Goal: Task Accomplishment & Management: Manage account settings

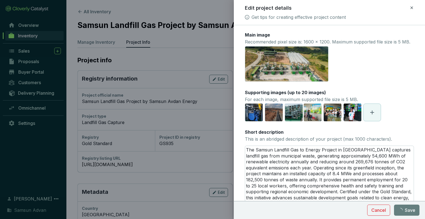
click at [410, 8] on icon at bounding box center [411, 7] width 4 height 7
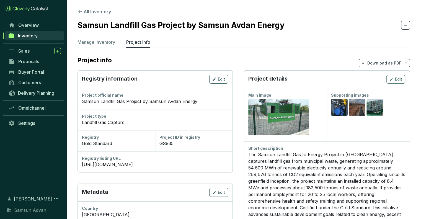
click at [403, 82] on button "Edit" at bounding box center [395, 79] width 19 height 9
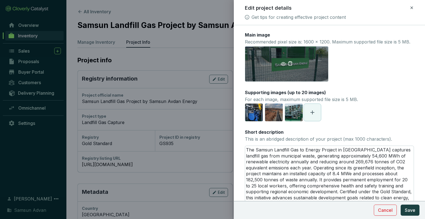
click at [288, 75] on div "[URL][DOMAIN_NAME]" at bounding box center [287, 63] width 84 height 35
click at [291, 66] on icon "delete" at bounding box center [290, 63] width 5 height 5
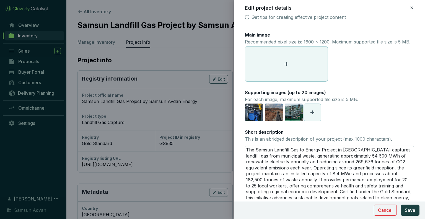
click at [286, 66] on icon at bounding box center [286, 64] width 4 height 4
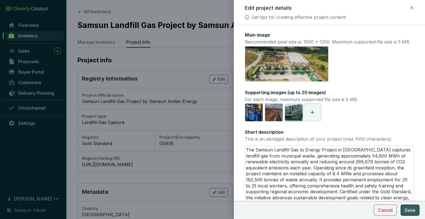
click at [409, 212] on span "Save" at bounding box center [410, 210] width 11 height 7
click at [386, 210] on span "Cancel" at bounding box center [378, 210] width 15 height 7
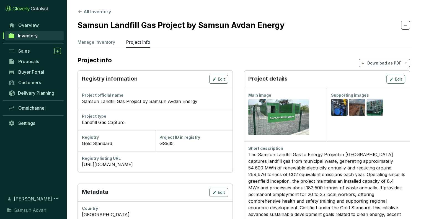
click at [389, 82] on button "Edit" at bounding box center [395, 79] width 19 height 9
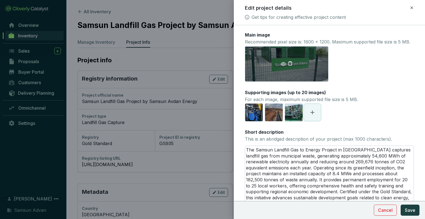
click at [291, 66] on icon "delete" at bounding box center [290, 63] width 5 height 5
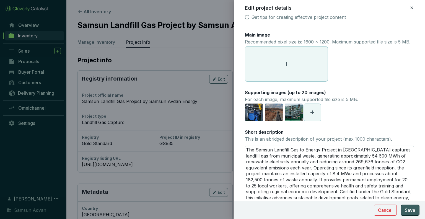
click at [407, 209] on span "Save" at bounding box center [410, 210] width 11 height 7
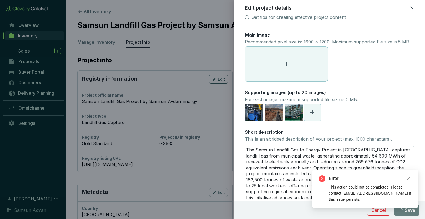
click at [379, 208] on div "Error This action could not be completed. Please contact [EMAIL_ADDRESS][DOMAIN…" at bounding box center [365, 189] width 106 height 38
